Goal: Navigation & Orientation: Find specific page/section

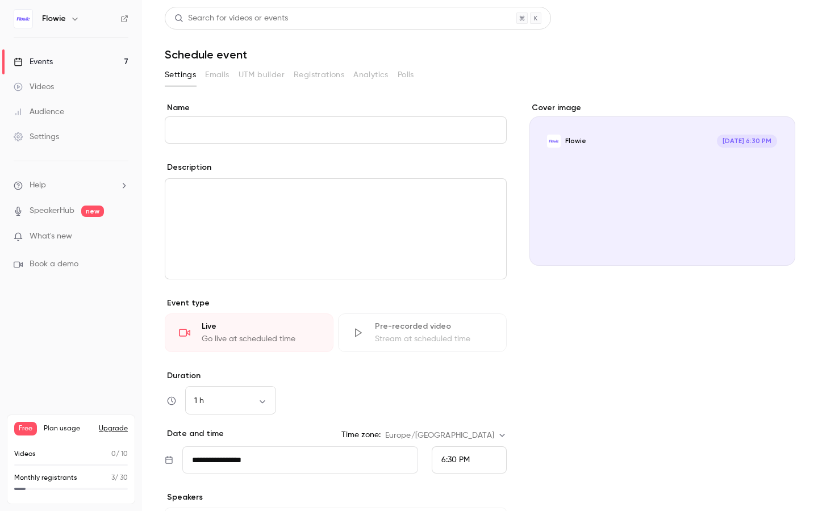
click at [75, 90] on link "Videos" at bounding box center [71, 86] width 142 height 25
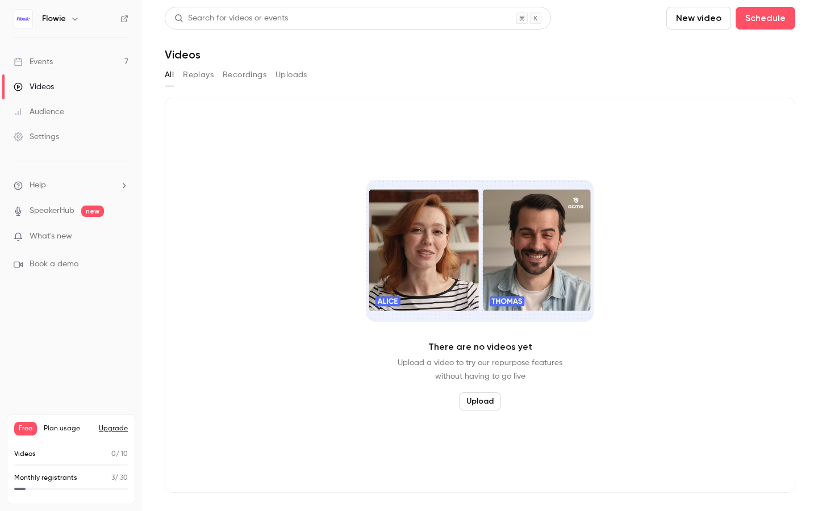
click at [62, 62] on link "Events 7" at bounding box center [71, 61] width 142 height 25
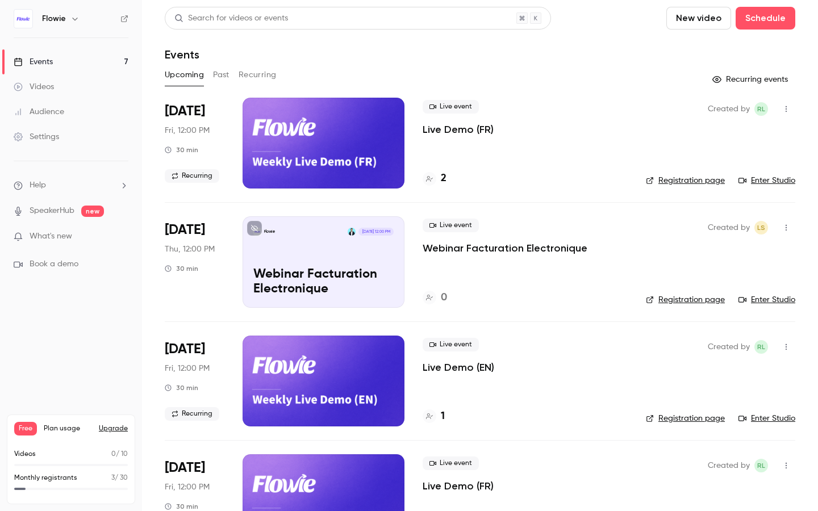
click at [462, 126] on p "Live Demo (FR)" at bounding box center [458, 130] width 71 height 14
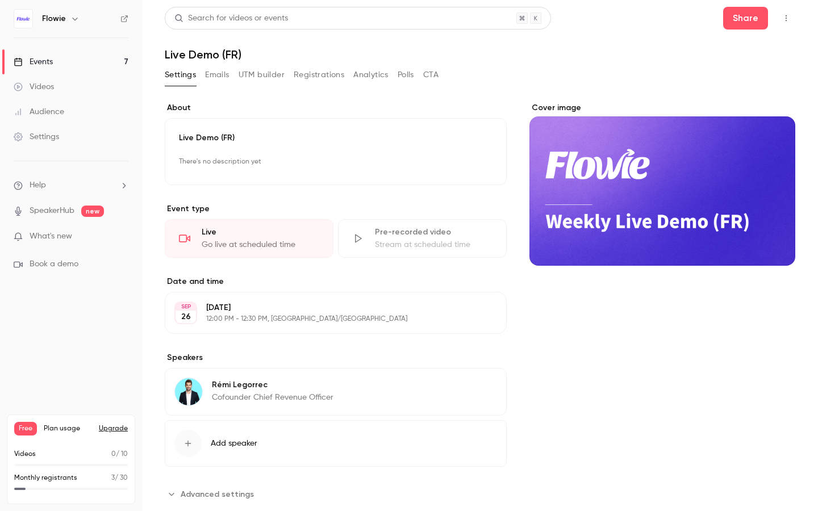
click at [59, 123] on link "Audience" at bounding box center [71, 111] width 142 height 25
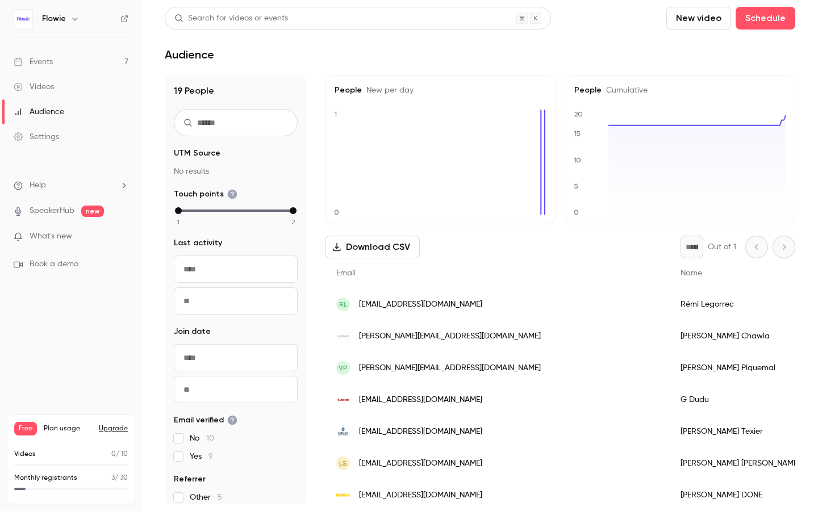
click at [61, 88] on link "Videos" at bounding box center [71, 86] width 142 height 25
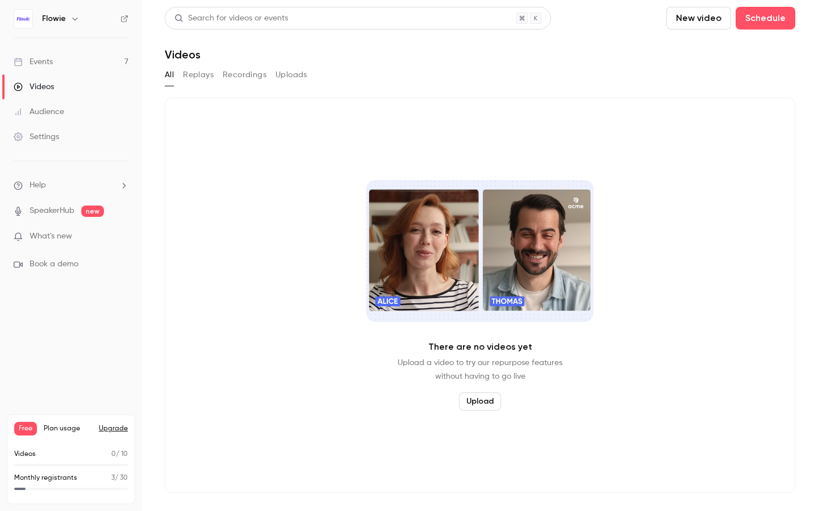
click at [93, 117] on link "Audience" at bounding box center [71, 111] width 142 height 25
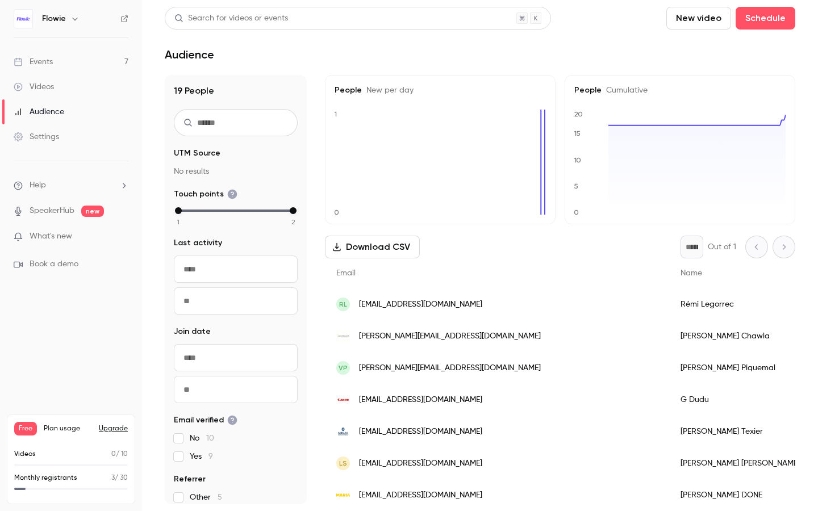
click at [76, 65] on link "Events 7" at bounding box center [71, 61] width 142 height 25
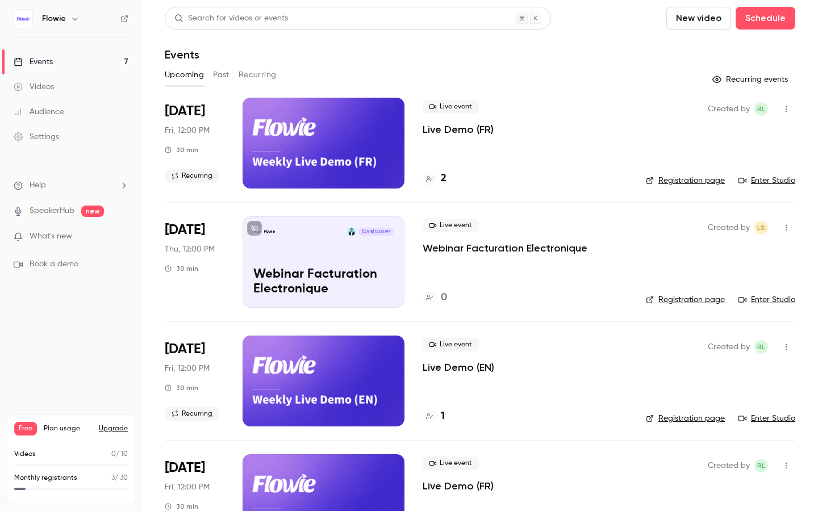
click at [443, 178] on h4 "2" at bounding box center [444, 178] width 6 height 15
